Goal: Transaction & Acquisition: Purchase product/service

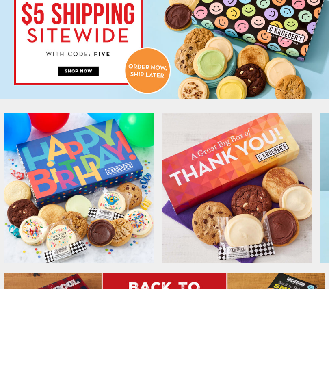
scroll to position [33, 0]
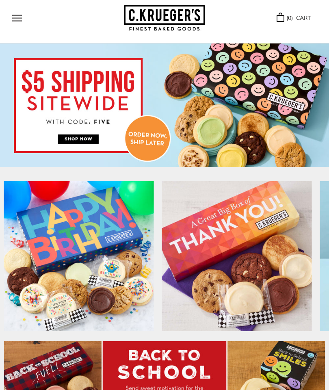
click at [16, 22] on button "Open navigation" at bounding box center [17, 18] width 10 height 7
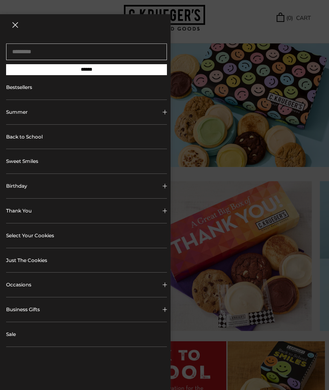
click at [34, 234] on link "Select Your Cookies" at bounding box center [86, 236] width 161 height 24
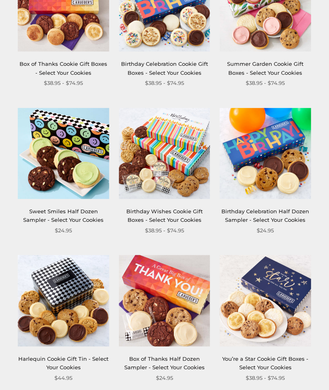
scroll to position [356, 0]
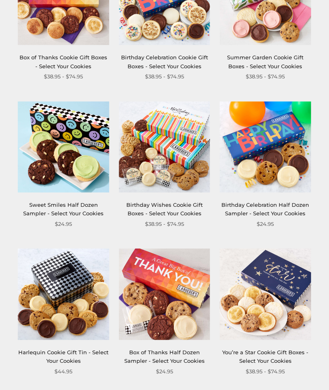
click at [157, 298] on img at bounding box center [164, 294] width 91 height 91
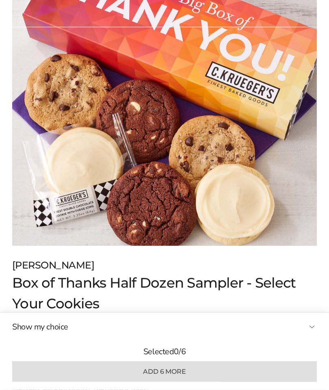
scroll to position [166, 0]
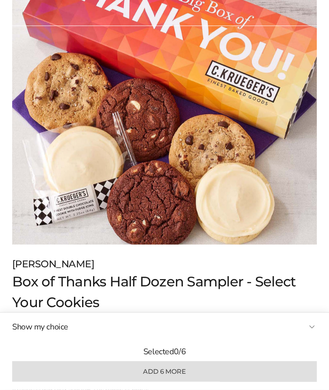
click at [307, 334] on button "Show my choice" at bounding box center [164, 327] width 305 height 12
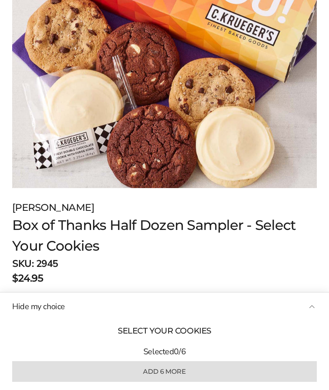
scroll to position [266, 0]
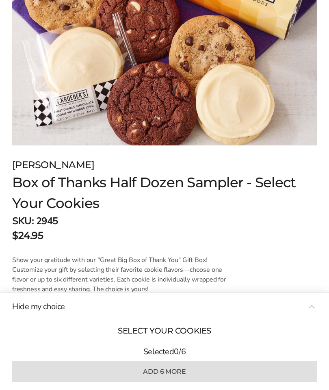
click at [309, 313] on button "Hide my choice" at bounding box center [164, 307] width 305 height 12
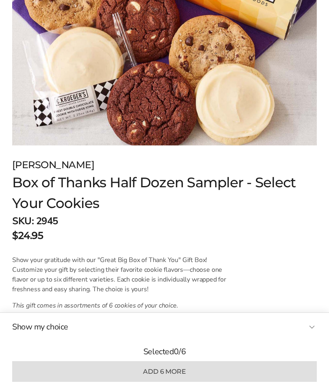
click at [137, 374] on div "Show my choice Select your cookies Selected 0 / 6 Add 6 more" at bounding box center [164, 351] width 329 height 77
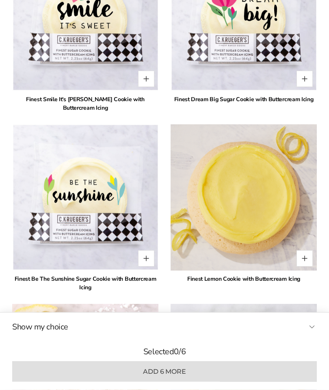
scroll to position [907, 0]
click at [235, 213] on img at bounding box center [244, 197] width 146 height 146
click at [305, 251] on button "Quantity button plus" at bounding box center [305, 259] width 16 height 16
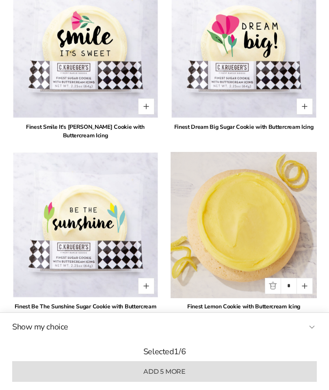
scroll to position [912, 0]
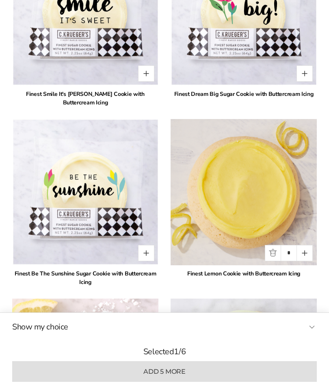
click at [56, 205] on img at bounding box center [85, 192] width 146 height 146
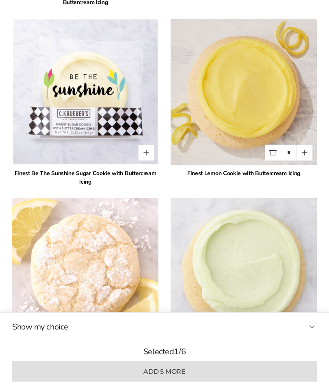
scroll to position [984, 0]
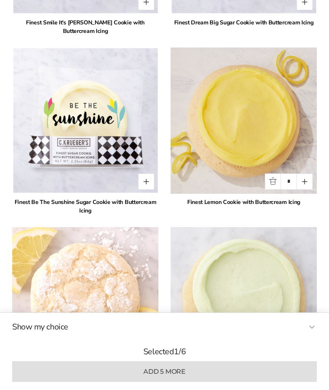
click at [303, 174] on button "Quantity button plus" at bounding box center [305, 182] width 16 height 16
type input "*"
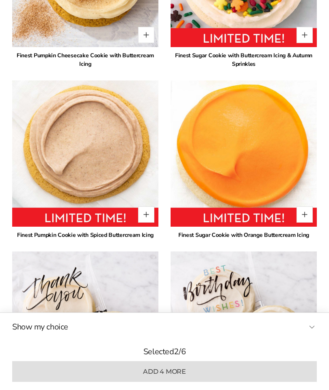
scroll to position [3200, 0]
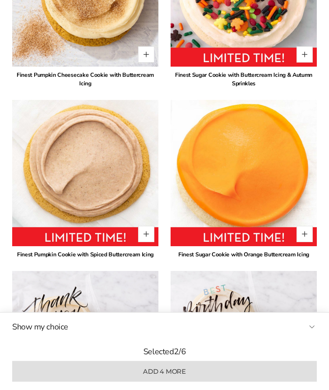
click at [140, 227] on button "Quantity button plus" at bounding box center [146, 235] width 16 height 16
type input "*"
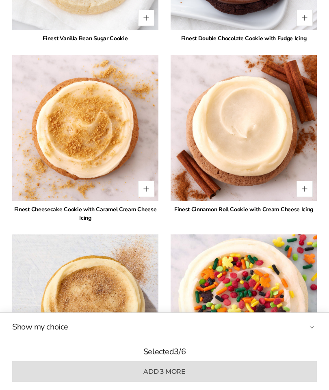
scroll to position [2867, 0]
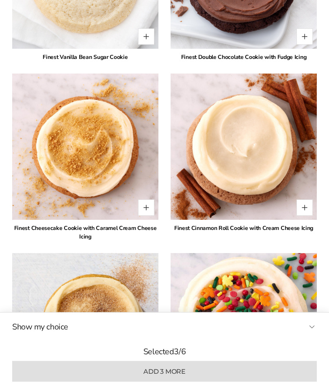
click at [144, 200] on button "Quantity button plus" at bounding box center [146, 208] width 16 height 16
type input "*"
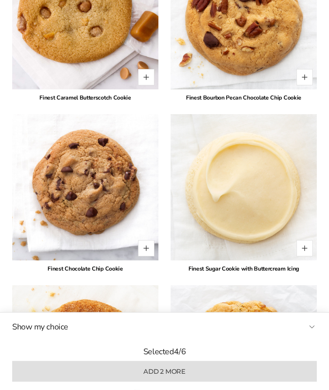
scroll to position [1993, 0]
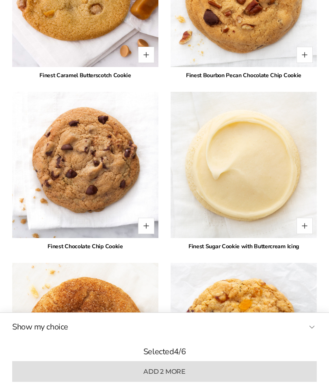
click at [307, 218] on button "Quantity button plus" at bounding box center [305, 226] width 16 height 16
click at [306, 218] on button "Quantity button plus" at bounding box center [305, 226] width 16 height 16
type input "*"
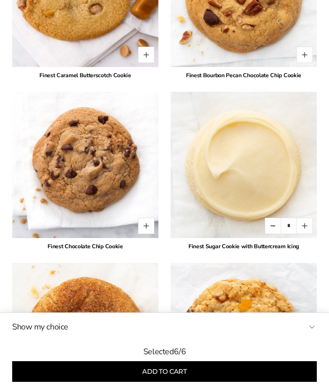
click at [234, 382] on button "Add to cart" at bounding box center [164, 372] width 305 height 21
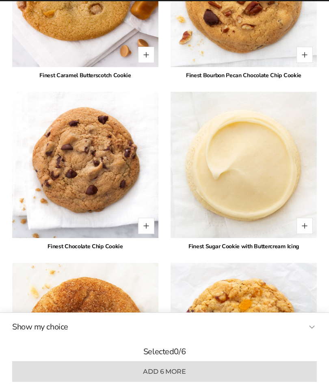
type input "*"
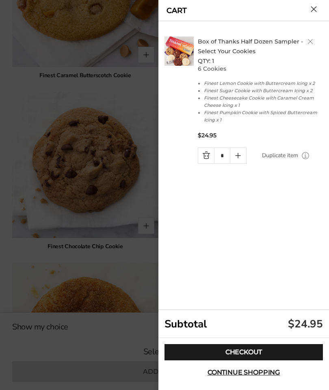
click at [275, 361] on link "Checkout" at bounding box center [244, 353] width 159 height 16
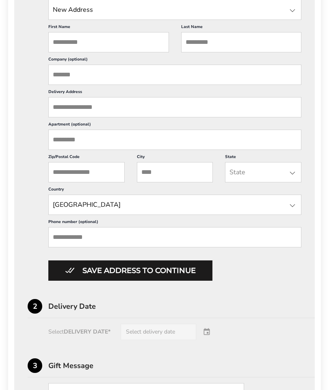
scroll to position [88, 0]
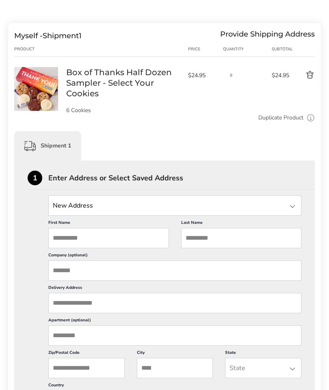
click at [68, 246] on input "First Name" at bounding box center [108, 239] width 121 height 20
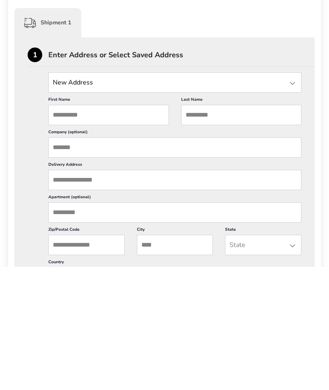
type input "**********"
type input "******"
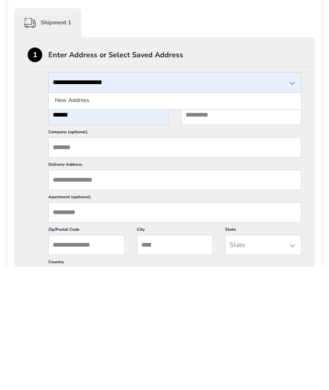
type input "*******"
type input "**********"
type input "*****"
type input "*********"
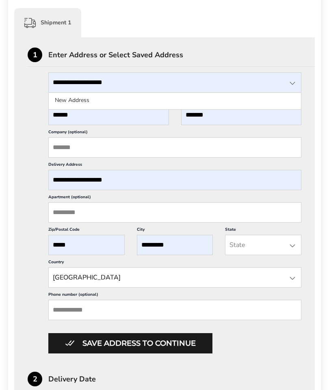
click at [241, 255] on input "State" at bounding box center [263, 245] width 76 height 20
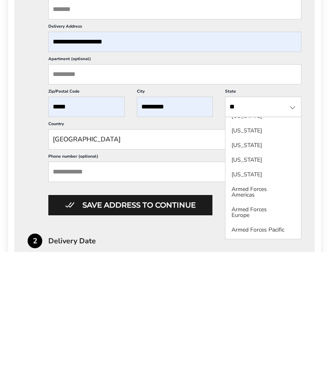
scroll to position [0, 0]
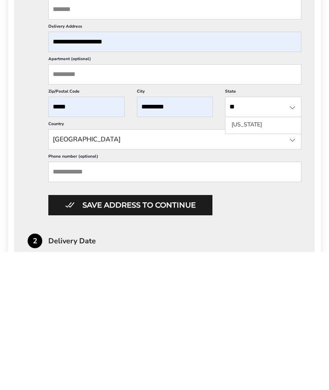
type input "***"
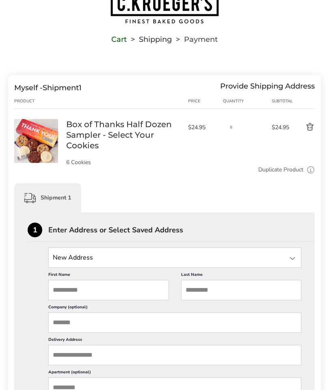
scroll to position [34, 0]
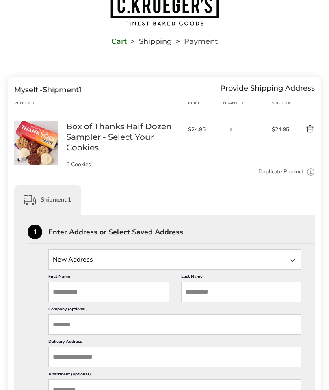
click at [61, 290] on input "First Name" at bounding box center [108, 292] width 121 height 20
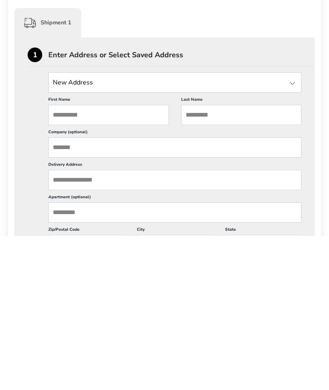
click at [293, 233] on div at bounding box center [293, 238] width 10 height 10
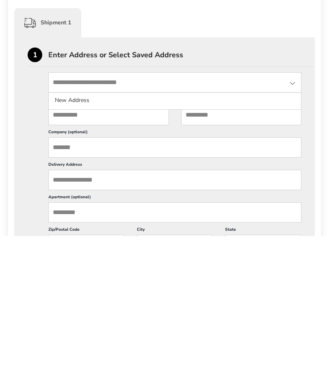
scroll to position [212, 0]
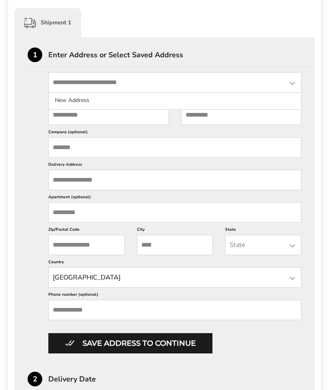
click at [62, 99] on li "New Address" at bounding box center [175, 100] width 253 height 15
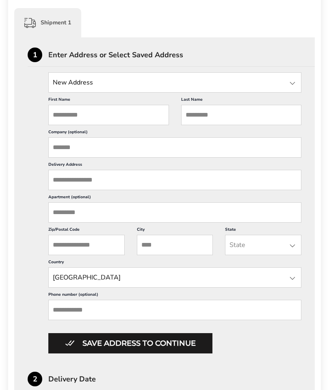
click at [65, 122] on input "First Name" at bounding box center [108, 115] width 121 height 20
type input "**********"
type input "******"
type input "*******"
type input "**********"
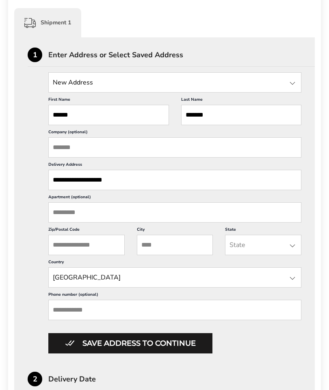
type input "*****"
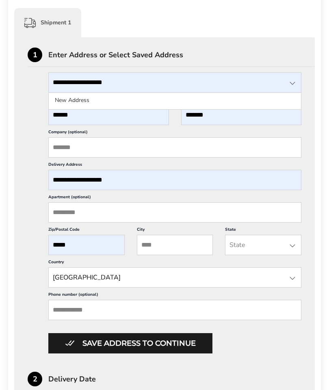
type input "*********"
click at [291, 251] on div at bounding box center [293, 246] width 10 height 10
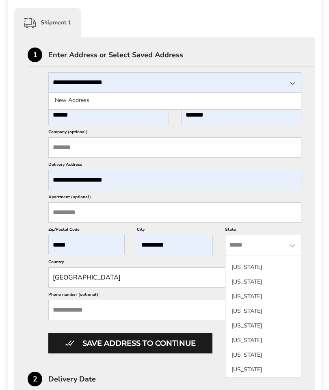
scroll to position [545, 0]
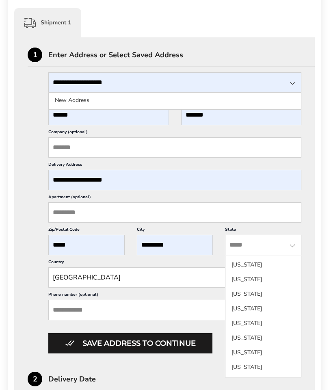
click at [244, 308] on li "[US_STATE]" at bounding box center [264, 309] width 76 height 15
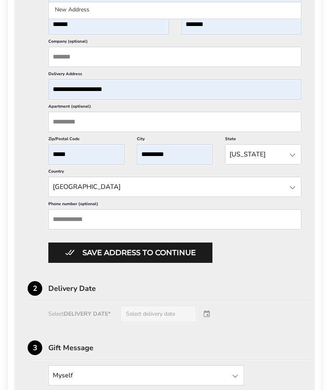
click at [72, 264] on button "Save address to continue" at bounding box center [130, 253] width 164 height 20
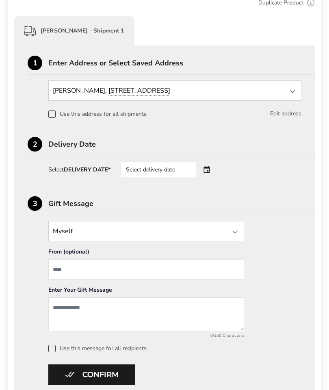
scroll to position [203, 0]
click at [210, 166] on div "Select delivery date" at bounding box center [170, 170] width 98 height 16
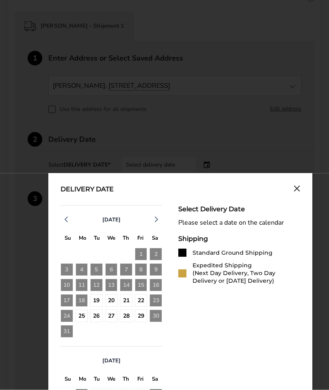
scroll to position [208, 0]
click at [82, 390] on div "1" at bounding box center [82, 395] width 13 height 13
click at [86, 390] on div "1" at bounding box center [82, 395] width 13 height 13
click at [110, 321] on div "27" at bounding box center [111, 316] width 13 height 13
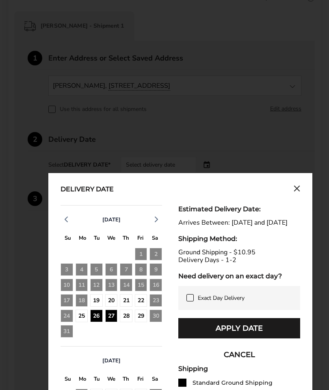
click at [94, 319] on div "26" at bounding box center [96, 316] width 13 height 13
click at [111, 315] on div "27" at bounding box center [111, 316] width 13 height 13
click at [93, 314] on div "26" at bounding box center [96, 316] width 13 height 13
click at [108, 300] on div "20" at bounding box center [111, 300] width 13 height 13
click at [193, 301] on icon at bounding box center [190, 298] width 7 height 7
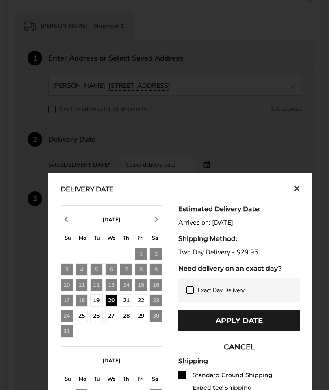
click at [190, 294] on span at bounding box center [190, 290] width 7 height 7
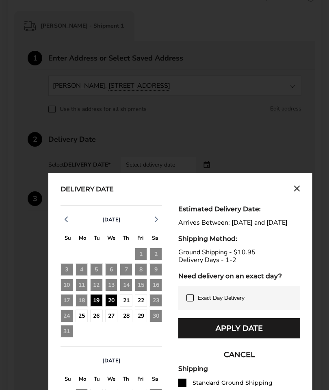
click at [138, 321] on div "29" at bounding box center [141, 316] width 13 height 13
click at [83, 318] on div "25" at bounding box center [82, 316] width 13 height 13
click at [189, 302] on span at bounding box center [190, 297] width 7 height 7
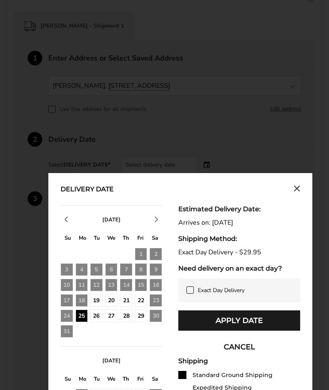
click at [188, 294] on icon at bounding box center [190, 290] width 7 height 7
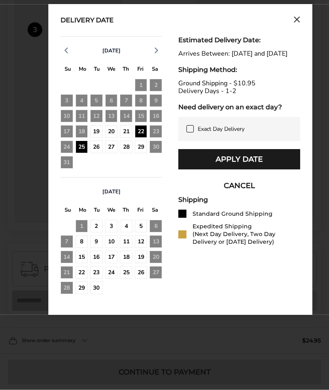
scroll to position [367, 0]
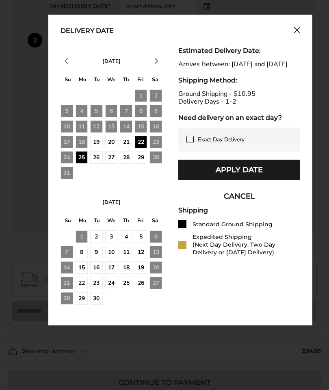
click at [97, 160] on div "26" at bounding box center [96, 157] width 13 height 13
click at [251, 178] on button "Apply Date" at bounding box center [240, 170] width 122 height 20
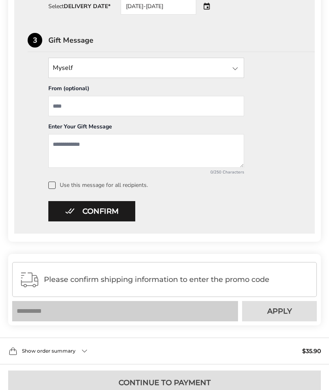
click at [65, 218] on button "Confirm" at bounding box center [91, 211] width 87 height 20
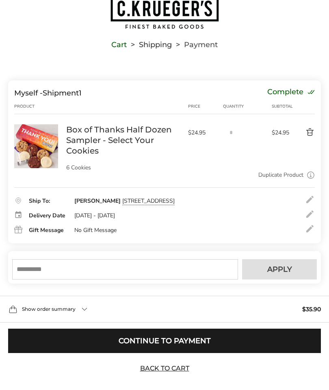
scroll to position [0, 0]
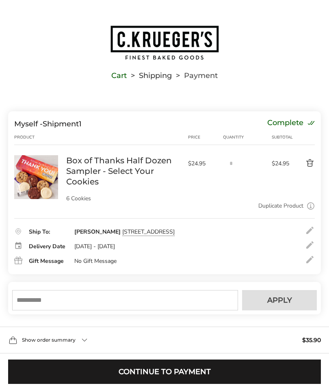
click at [219, 384] on button "Continue to Payment" at bounding box center [164, 372] width 313 height 24
